Goal: Entertainment & Leisure: Consume media (video, audio)

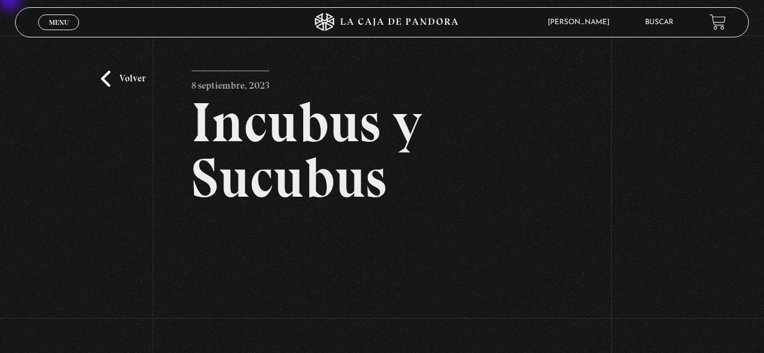
scroll to position [164, 0]
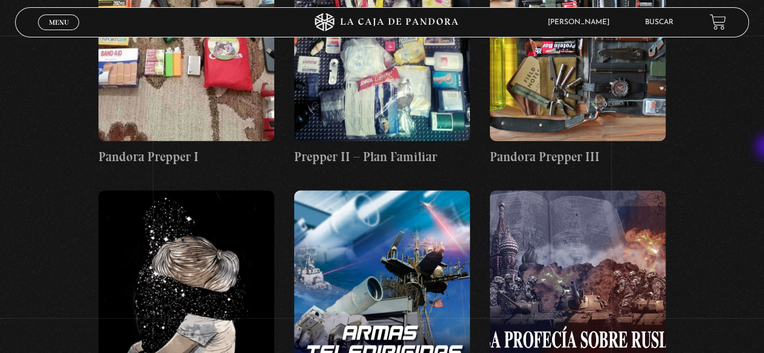
scroll to position [12873, 0]
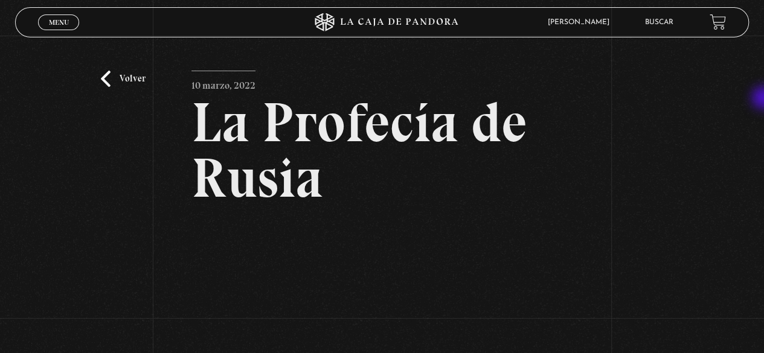
drag, startPoint x: 763, startPoint y: 98, endPoint x: 773, endPoint y: 102, distance: 10.3
click at [763, 102] on html "ingresar al sitio Ver Video Más Información Solicitar Por favor coloque su disp…" at bounding box center [382, 332] width 764 height 664
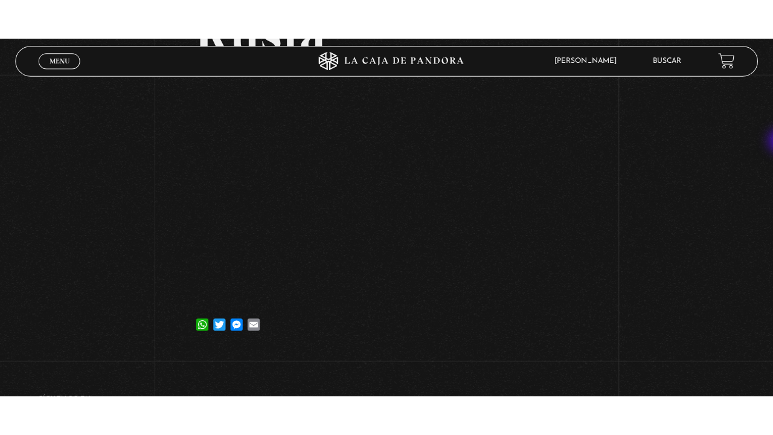
scroll to position [191, 0]
